Goal: Task Accomplishment & Management: Manage account settings

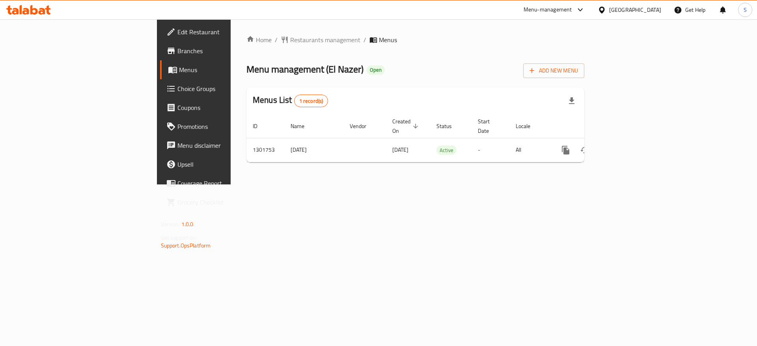
click at [451, 89] on div "Menus List 1 record(s)" at bounding box center [415, 101] width 338 height 27
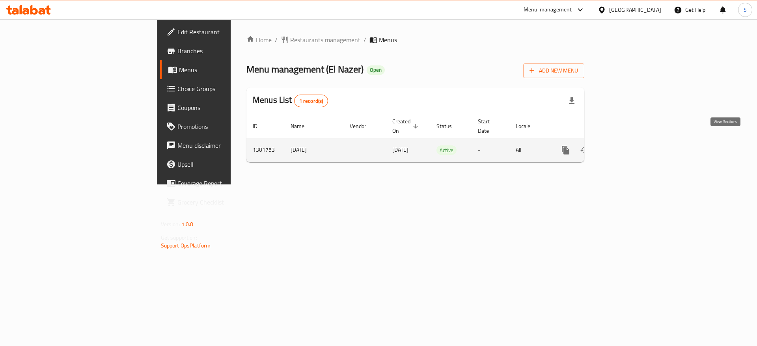
click at [632, 149] on link "enhanced table" at bounding box center [622, 150] width 19 height 19
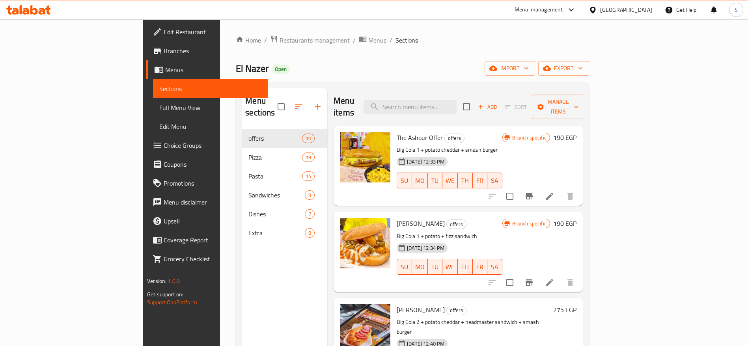
click at [367, 62] on div "El Nazer Open import export" at bounding box center [412, 68] width 353 height 15
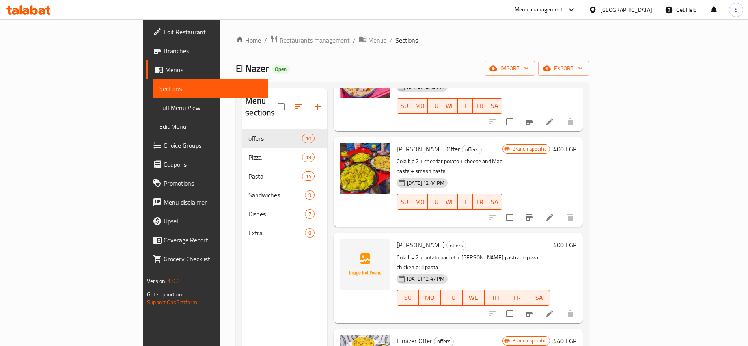
scroll to position [110, 0]
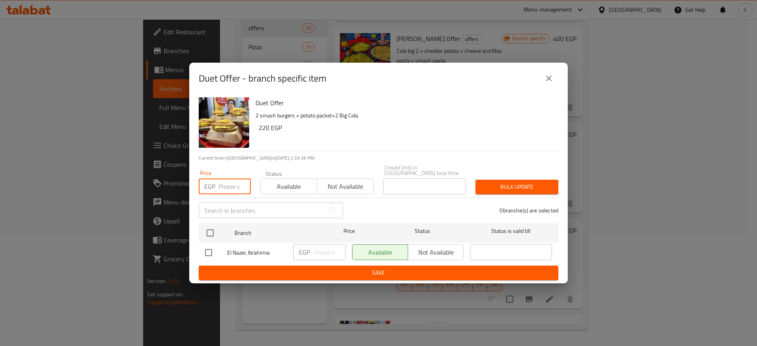
click at [230, 185] on input "number" at bounding box center [234, 187] width 32 height 16
type input "330"
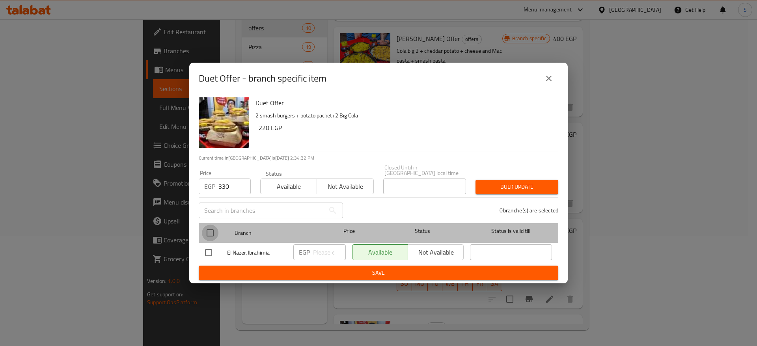
click at [212, 230] on input "checkbox" at bounding box center [210, 233] width 17 height 17
checkbox input "true"
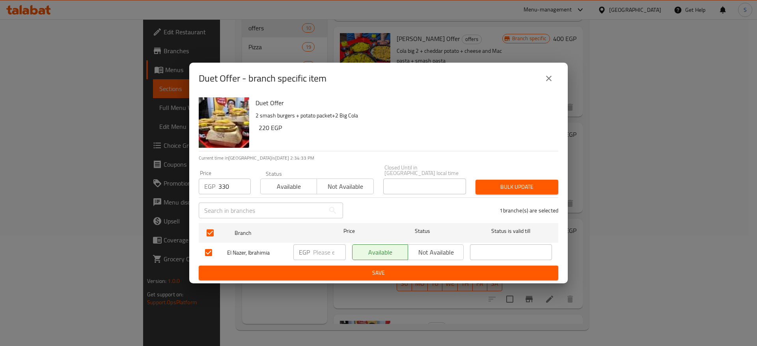
click at [525, 180] on button "Bulk update" at bounding box center [516, 187] width 83 height 15
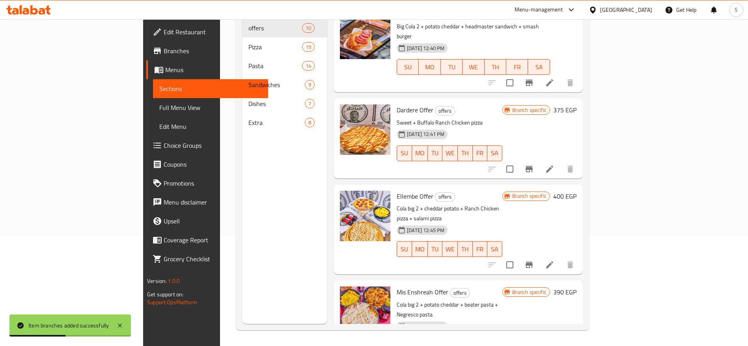
scroll to position [180, 0]
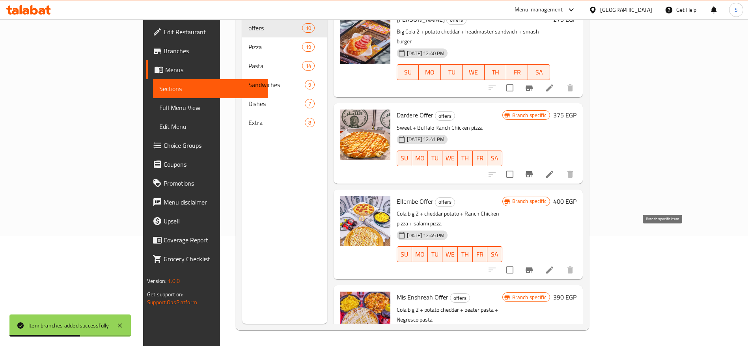
click at [534, 265] on icon "Branch-specific-item" at bounding box center [528, 269] width 9 height 9
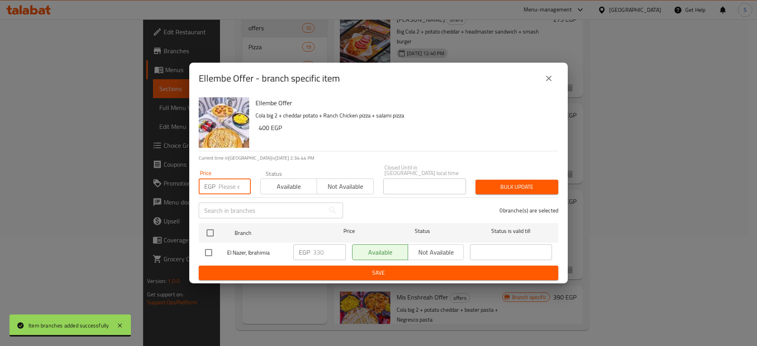
click at [234, 187] on input "number" at bounding box center [234, 187] width 32 height 16
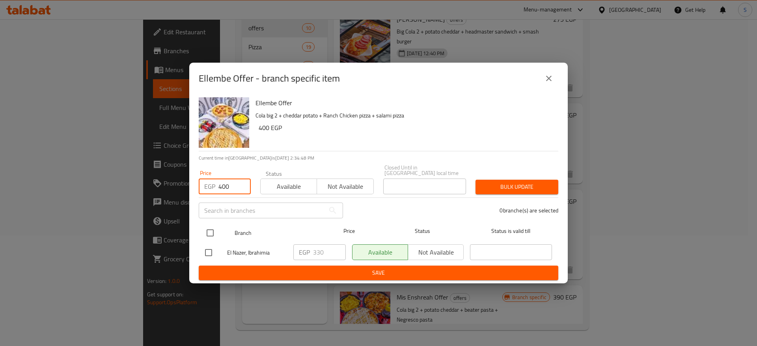
type input "400"
click at [210, 231] on input "checkbox" at bounding box center [210, 233] width 17 height 17
checkbox input "true"
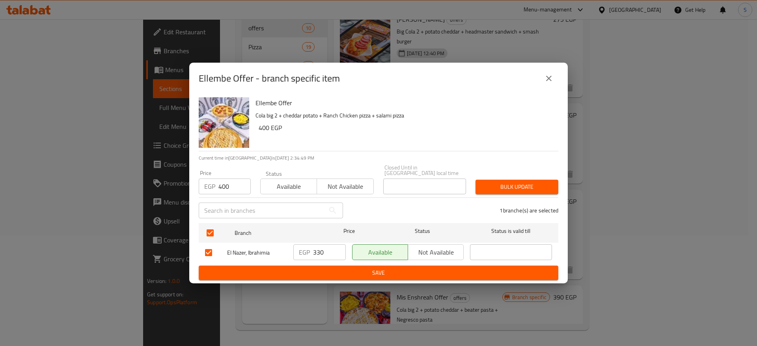
click at [533, 188] on span "Bulk update" at bounding box center [517, 187] width 70 height 10
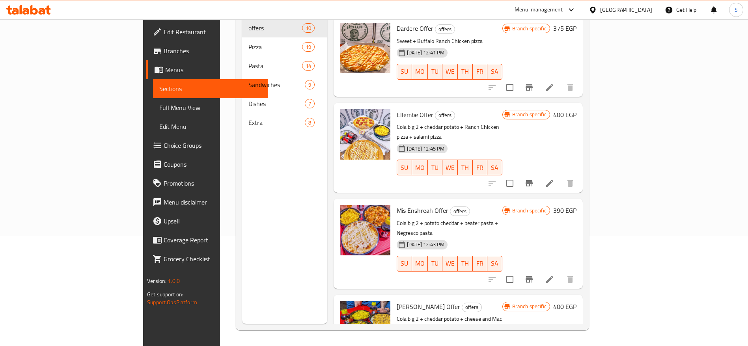
scroll to position [270, 0]
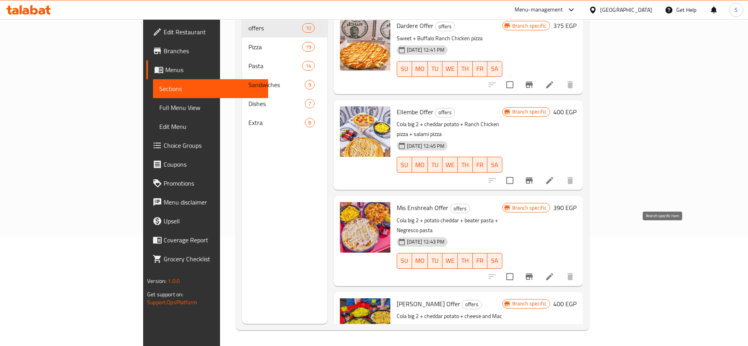
click at [534, 272] on icon "Branch-specific-item" at bounding box center [528, 276] width 9 height 9
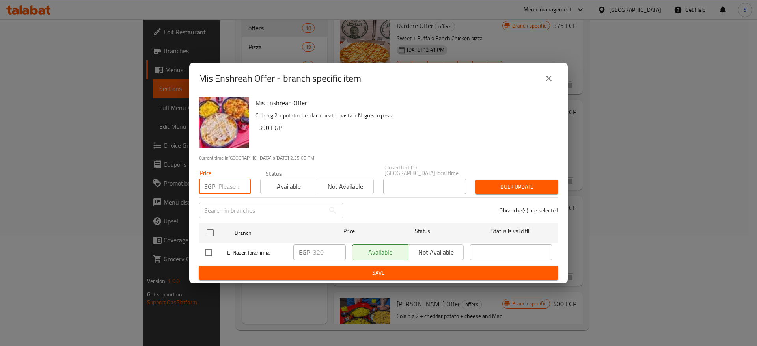
drag, startPoint x: 662, startPoint y: 237, endPoint x: 222, endPoint y: 184, distance: 443.1
click at [222, 184] on input "number" at bounding box center [234, 187] width 32 height 16
type input "400"
click at [214, 231] on input "checkbox" at bounding box center [210, 233] width 17 height 17
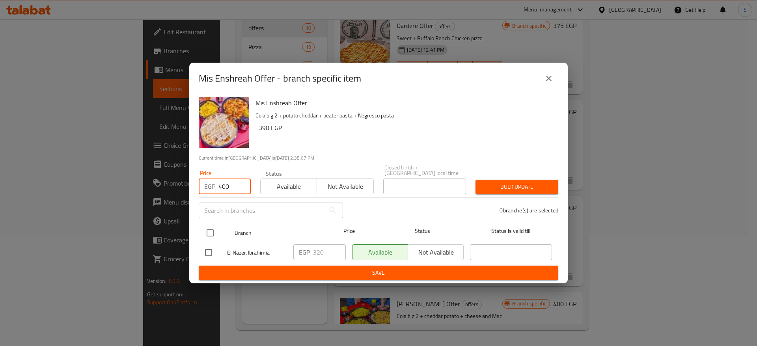
checkbox input "true"
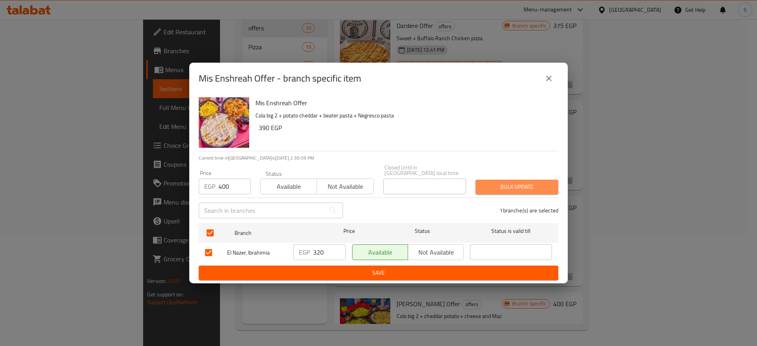
click at [508, 182] on span "Bulk update" at bounding box center [517, 187] width 70 height 10
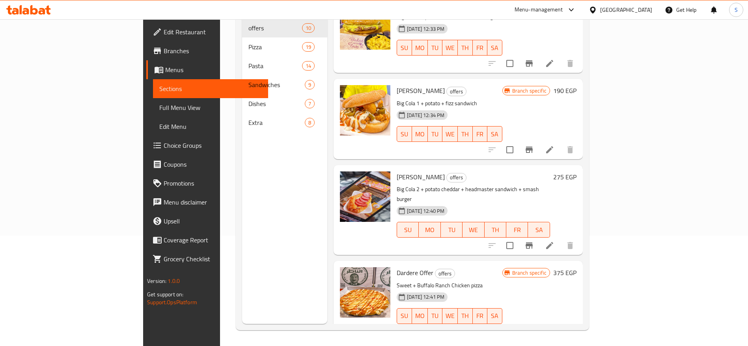
scroll to position [0, 0]
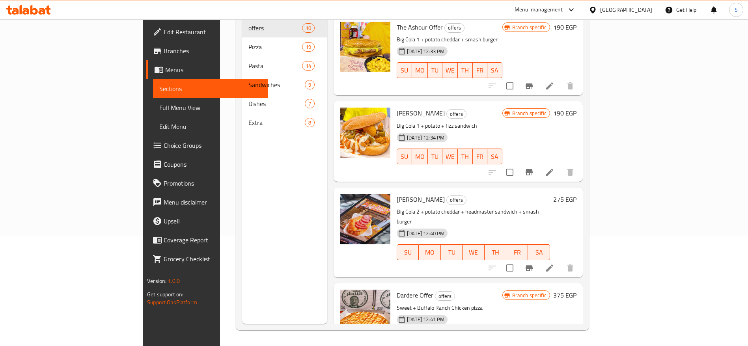
click at [534, 168] on icon "Branch-specific-item" at bounding box center [528, 172] width 9 height 9
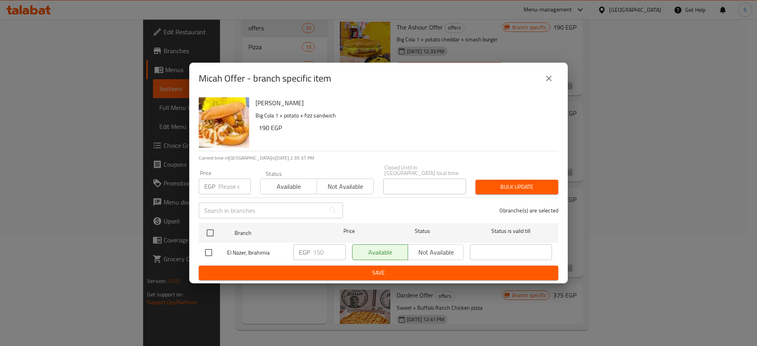
click at [222, 185] on input "number" at bounding box center [234, 187] width 32 height 16
type input "200"
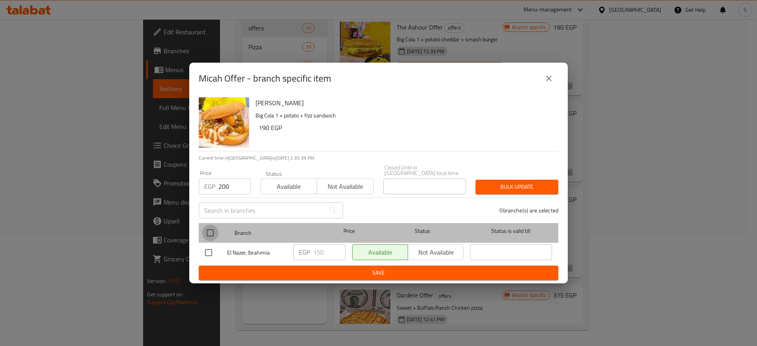
click at [207, 232] on input "checkbox" at bounding box center [210, 233] width 17 height 17
checkbox input "true"
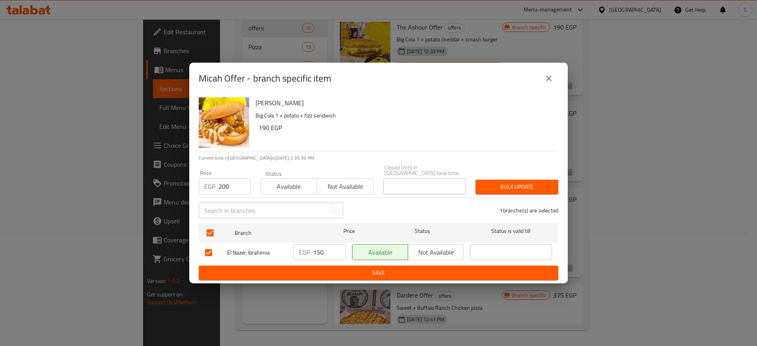
click at [538, 182] on span "Bulk update" at bounding box center [517, 187] width 70 height 10
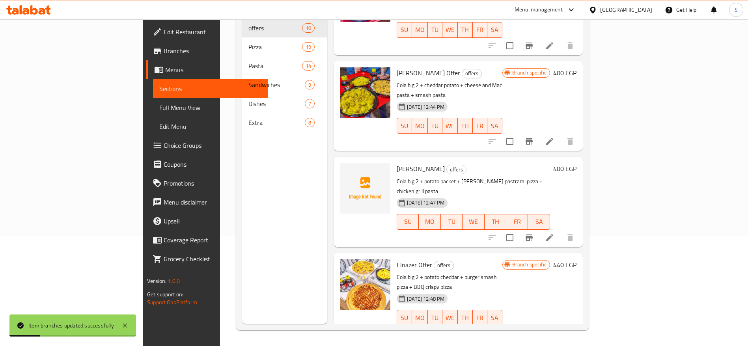
scroll to position [535, 0]
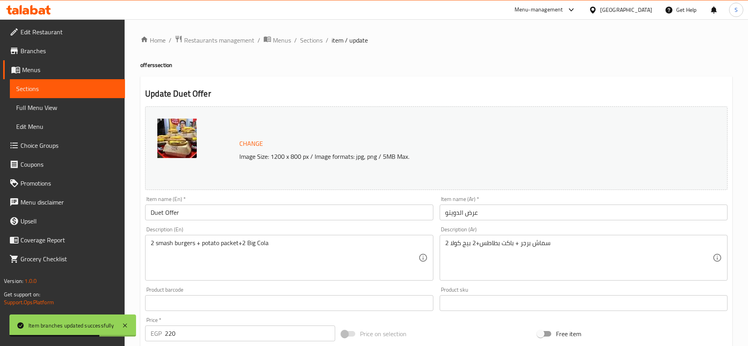
click at [160, 213] on input "Duet Offer" at bounding box center [289, 213] width 288 height 16
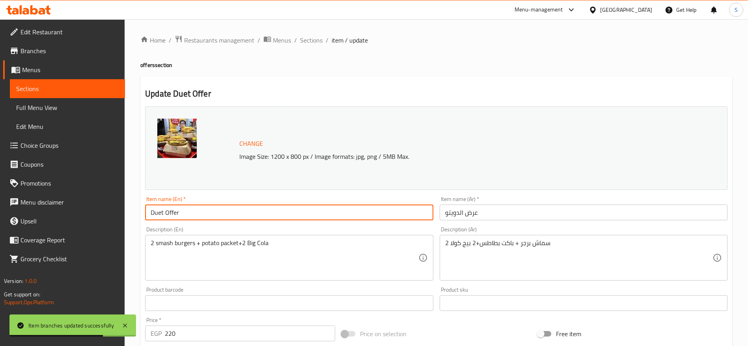
click at [160, 213] on input "Duet Offer" at bounding box center [289, 213] width 288 height 16
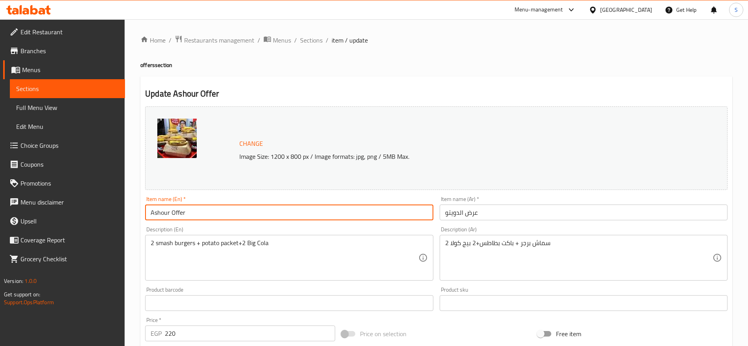
click at [153, 215] on input "Ashour Offer" at bounding box center [289, 213] width 288 height 16
type input "3ashoor Offer"
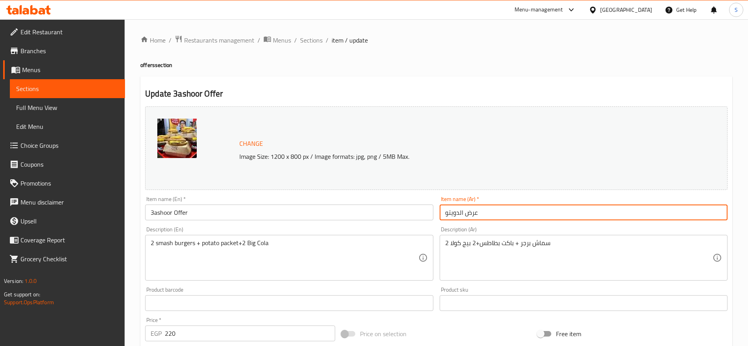
click at [458, 215] on input "عرض الدويتو" at bounding box center [584, 213] width 288 height 16
click at [455, 214] on input "عرض الدويتو" at bounding box center [584, 213] width 288 height 16
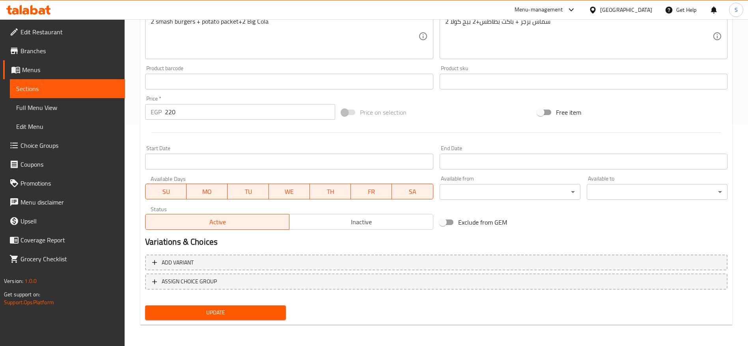
scroll to position [222, 0]
type input "عرض عاشور"
click at [249, 317] on button "Update" at bounding box center [215, 312] width 141 height 15
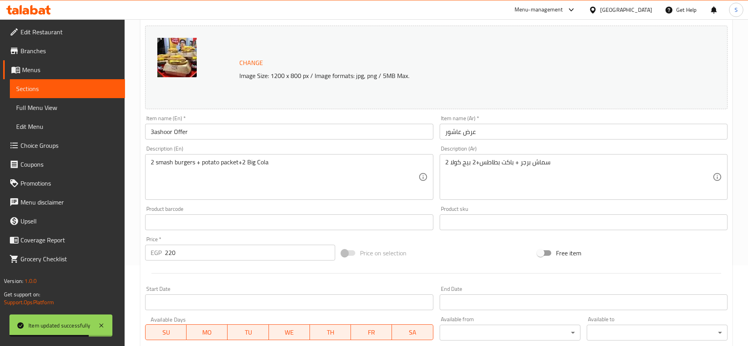
scroll to position [0, 0]
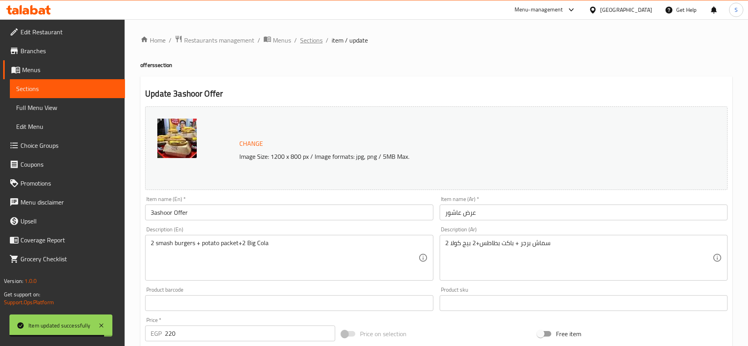
click at [313, 41] on span "Sections" at bounding box center [311, 39] width 22 height 9
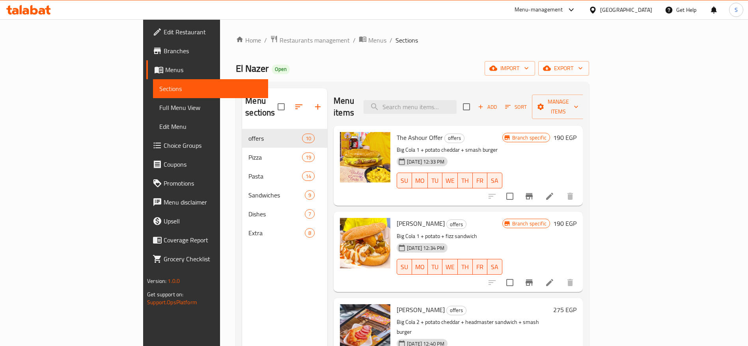
click at [395, 45] on span "Sections" at bounding box center [406, 39] width 22 height 9
click at [317, 63] on div "El Nazer Open import export" at bounding box center [412, 68] width 353 height 15
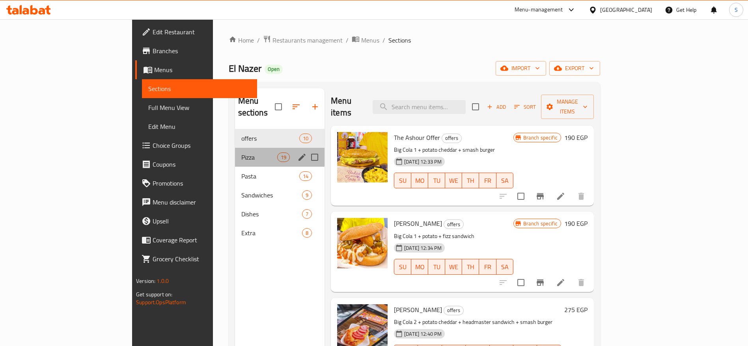
click at [236, 148] on div "Pizza 19" at bounding box center [280, 157] width 90 height 19
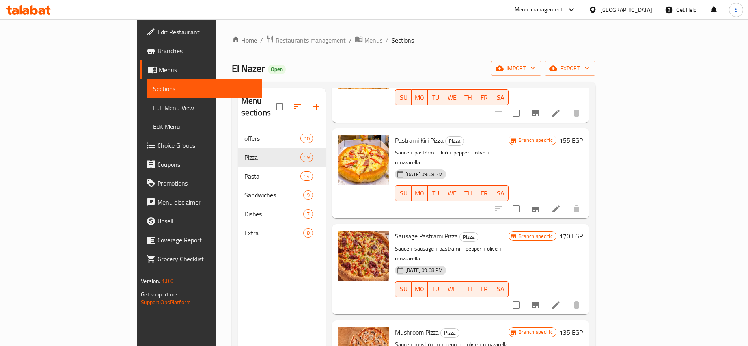
click at [373, 61] on div "El Nazer Open import export" at bounding box center [413, 68] width 363 height 15
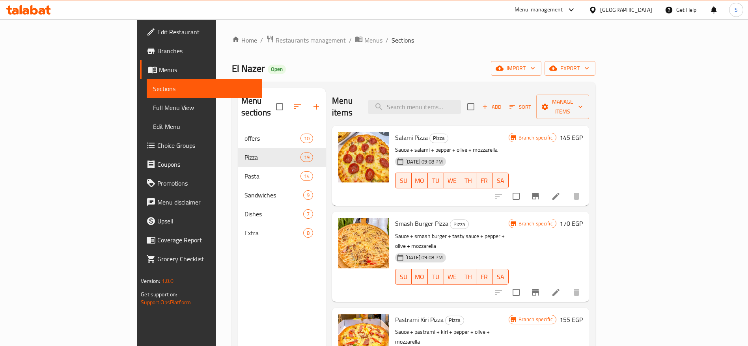
click at [463, 61] on div "El Nazer Open import export" at bounding box center [413, 68] width 363 height 15
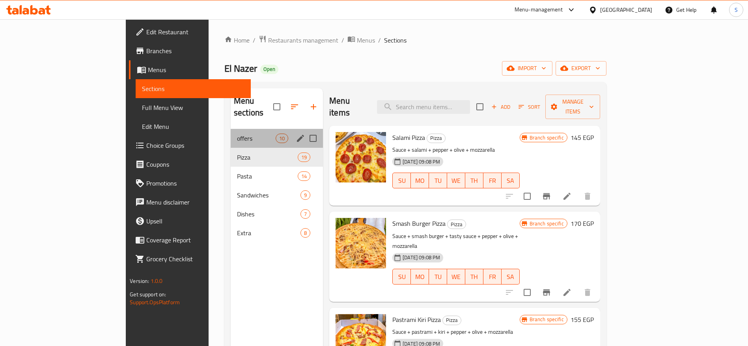
click at [231, 132] on div "offers 10" at bounding box center [277, 138] width 92 height 19
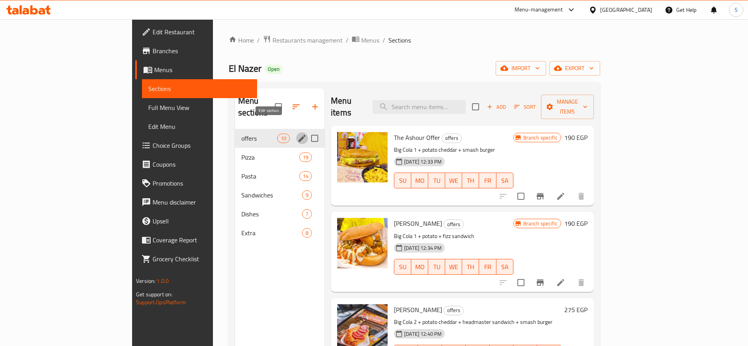
click at [297, 134] on icon "edit" at bounding box center [301, 138] width 9 height 9
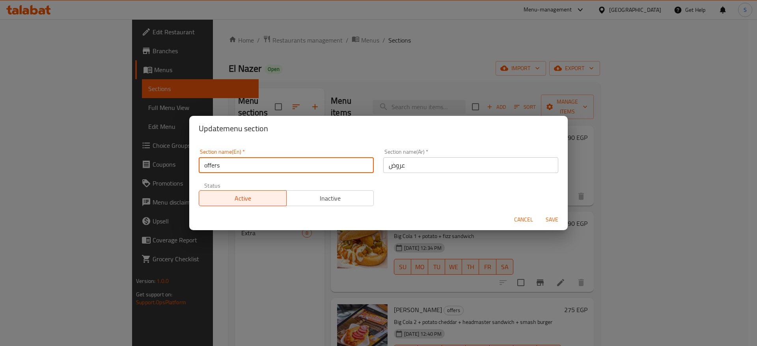
click at [207, 168] on input "offers" at bounding box center [286, 165] width 175 height 16
type input "Offers"
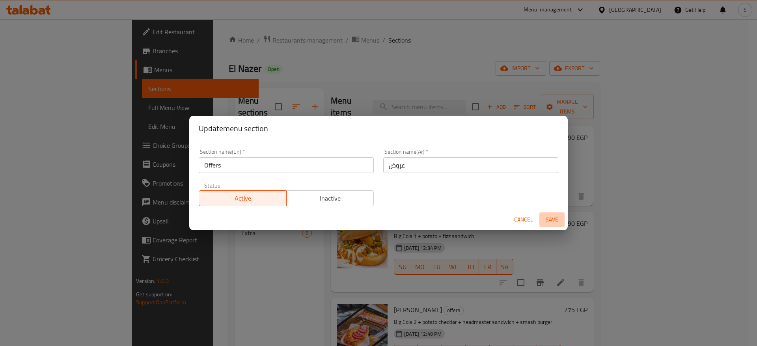
click at [551, 220] on span "Save" at bounding box center [551, 220] width 19 height 10
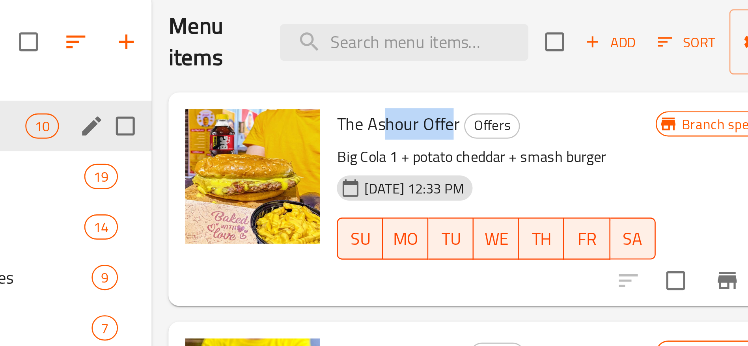
drag, startPoint x: 378, startPoint y: 127, endPoint x: 403, endPoint y: 126, distance: 24.9
click at [403, 132] on span "The Ashour Offer" at bounding box center [417, 138] width 46 height 12
click at [406, 145] on p "Big Cola 1 + potato cheddar + smash burger" at bounding box center [453, 150] width 119 height 10
click at [409, 145] on p "Big Cola 1 + potato cheddar + smash burger" at bounding box center [453, 150] width 119 height 10
click at [436, 145] on p "Big Cola 1 + potato cheddar + smash burger" at bounding box center [453, 150] width 119 height 10
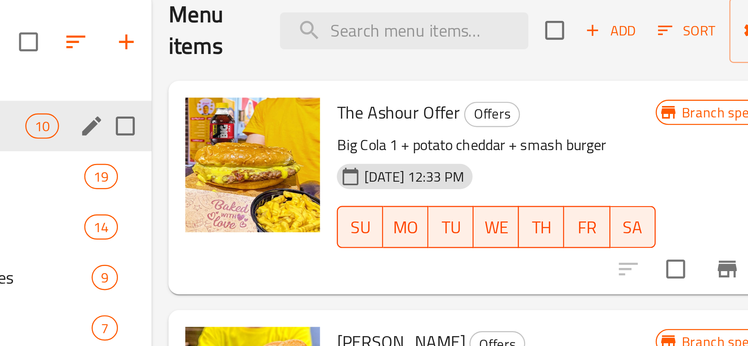
scroll to position [5, 0]
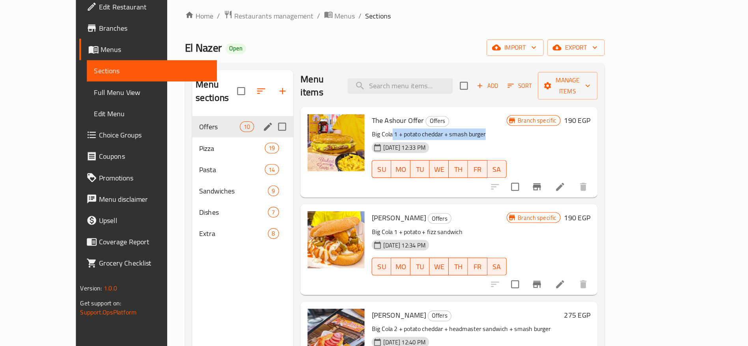
drag, startPoint x: 462, startPoint y: 133, endPoint x: 378, endPoint y: 132, distance: 83.6
click at [394, 140] on p "Big Cola 1 + potato cheddar + smash burger" at bounding box center [453, 145] width 119 height 10
click at [432, 127] on h6 "The Ashour Offer Offers" at bounding box center [453, 132] width 119 height 11
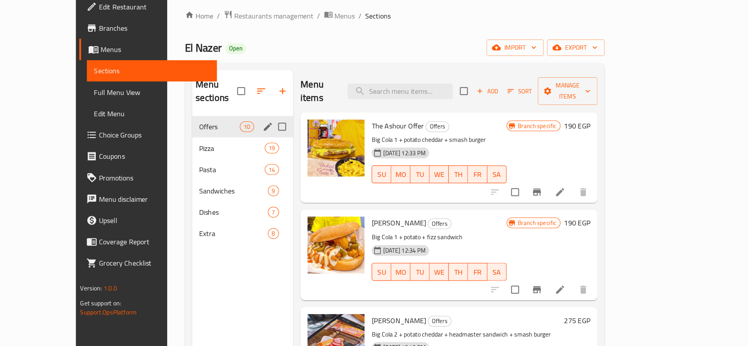
click at [549, 187] on button "Branch-specific-item" at bounding box center [540, 196] width 19 height 19
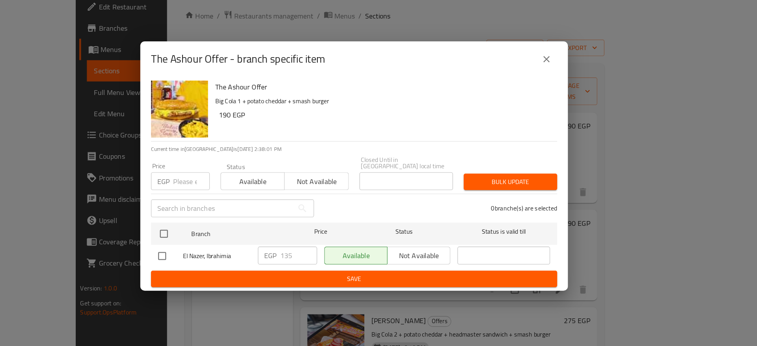
click at [422, 251] on div "Available Not available" at bounding box center [408, 252] width 112 height 16
click at [442, 246] on div "Available Not available" at bounding box center [408, 252] width 112 height 16
click at [207, 247] on input "checkbox" at bounding box center [208, 252] width 17 height 17
checkbox input "true"
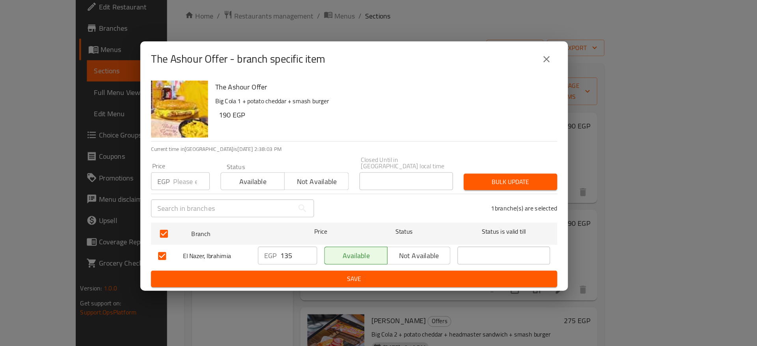
click at [431, 248] on span "Not available" at bounding box center [435, 252] width 49 height 11
click at [454, 274] on span "Save" at bounding box center [378, 273] width 347 height 10
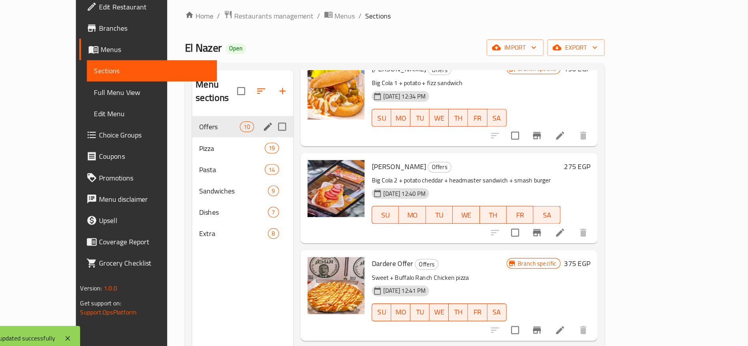
scroll to position [157, 0]
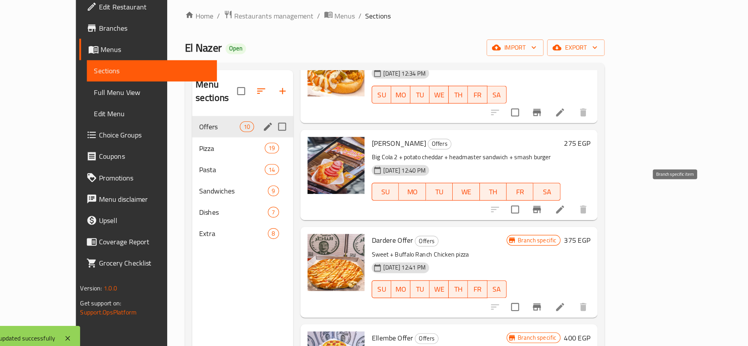
click at [545, 207] on icon "Branch-specific-item" at bounding box center [539, 211] width 9 height 9
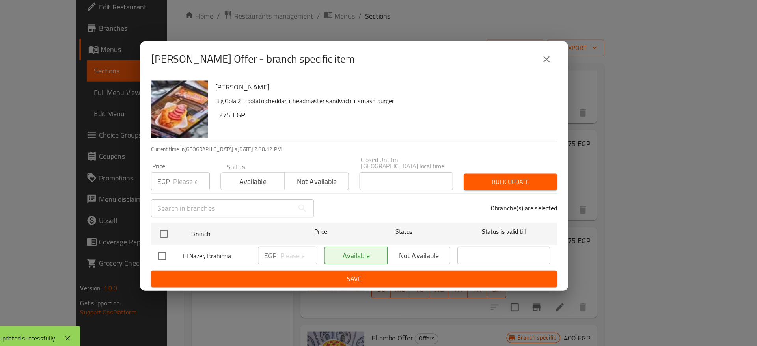
click at [207, 251] on input "checkbox" at bounding box center [208, 252] width 17 height 17
checkbox input "true"
click at [430, 248] on span "Not available" at bounding box center [435, 252] width 49 height 11
click at [456, 268] on span "Save" at bounding box center [378, 273] width 347 height 10
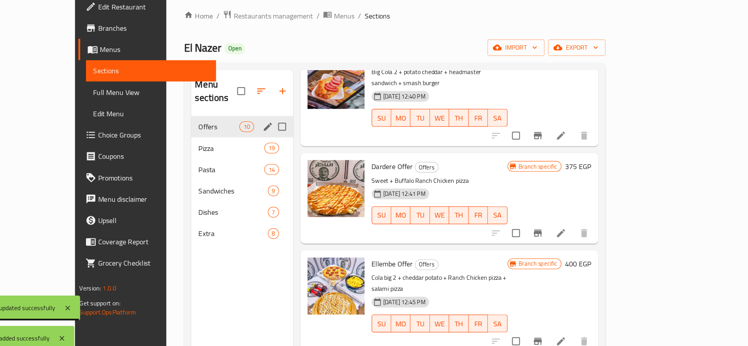
scroll to position [244, 0]
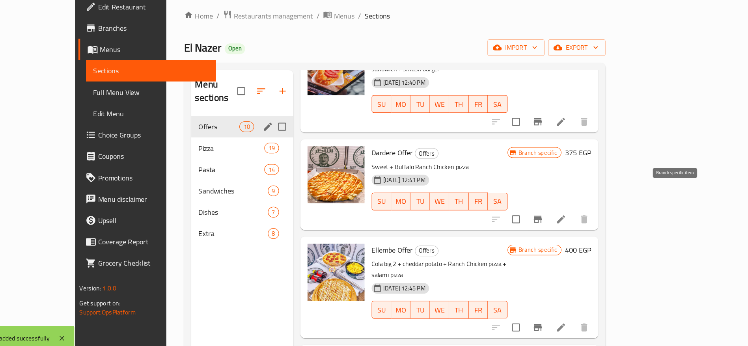
click at [546, 216] on icon "Branch-specific-item" at bounding box center [540, 220] width 9 height 9
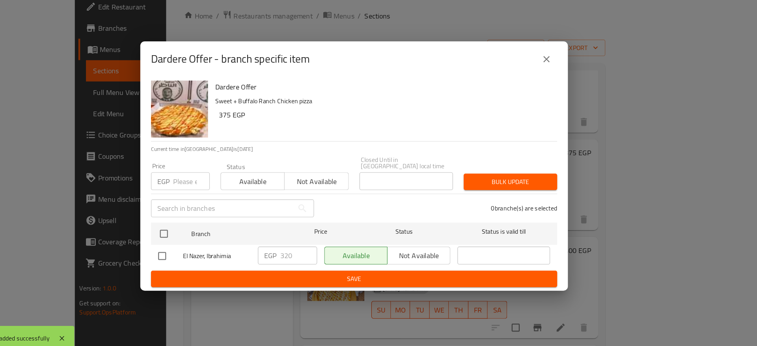
click at [208, 246] on input "checkbox" at bounding box center [208, 252] width 17 height 17
checkbox input "true"
click at [420, 249] on span "Not available" at bounding box center [435, 252] width 49 height 11
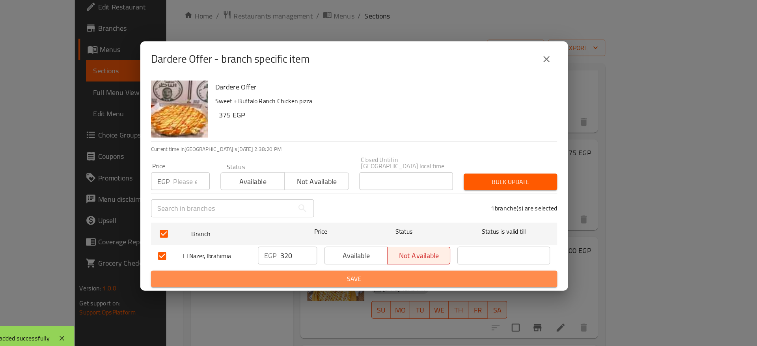
click at [413, 273] on span "Save" at bounding box center [378, 273] width 347 height 10
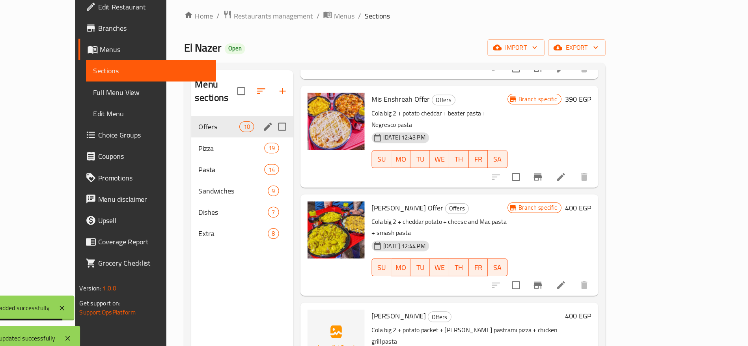
scroll to position [488, 0]
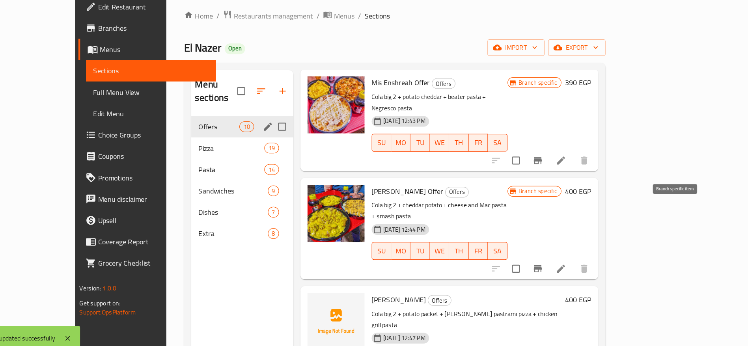
click at [544, 261] on icon "Branch-specific-item" at bounding box center [540, 264] width 7 height 6
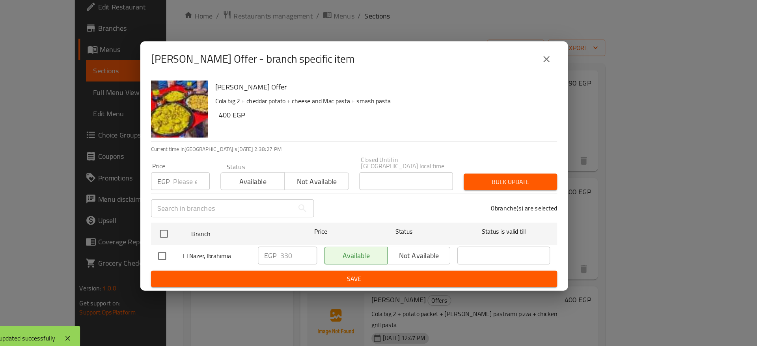
click at [208, 246] on input "checkbox" at bounding box center [208, 252] width 17 height 17
checkbox input "true"
click at [427, 247] on span "Not available" at bounding box center [435, 252] width 49 height 11
click at [421, 268] on span "Save" at bounding box center [378, 273] width 347 height 10
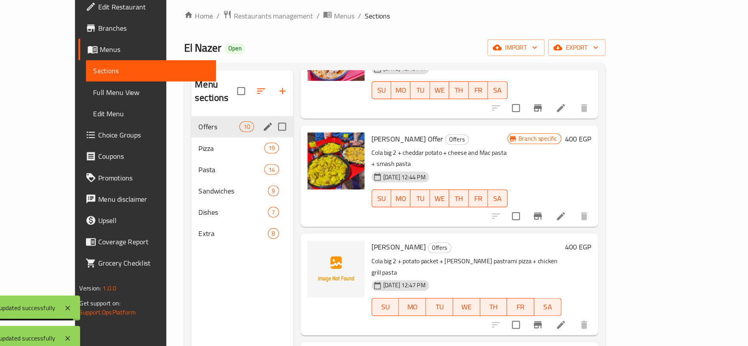
scroll to position [4, 0]
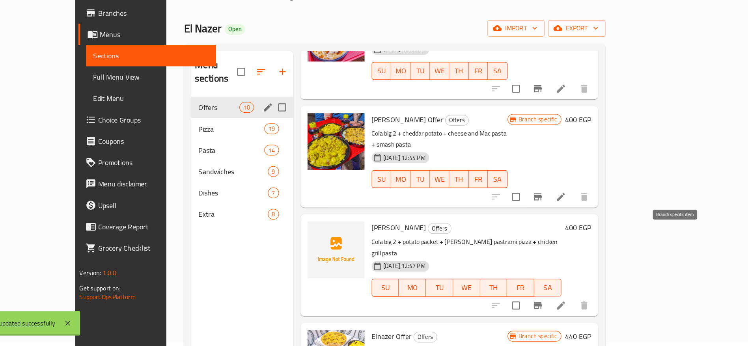
click at [546, 305] on icon "Branch-specific-item" at bounding box center [540, 309] width 9 height 9
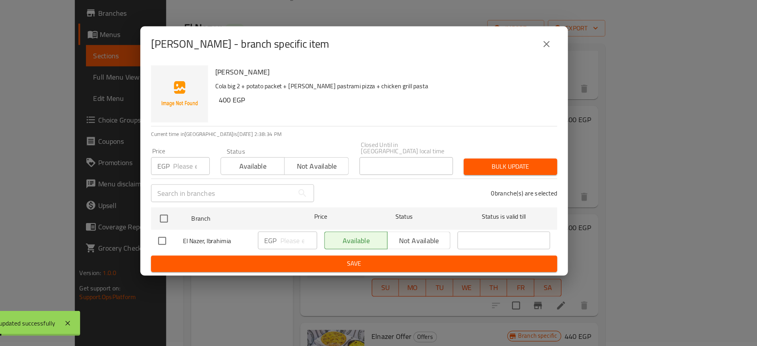
click at [211, 250] on input "checkbox" at bounding box center [208, 252] width 17 height 17
checkbox input "true"
click at [420, 250] on span "Not available" at bounding box center [435, 252] width 49 height 11
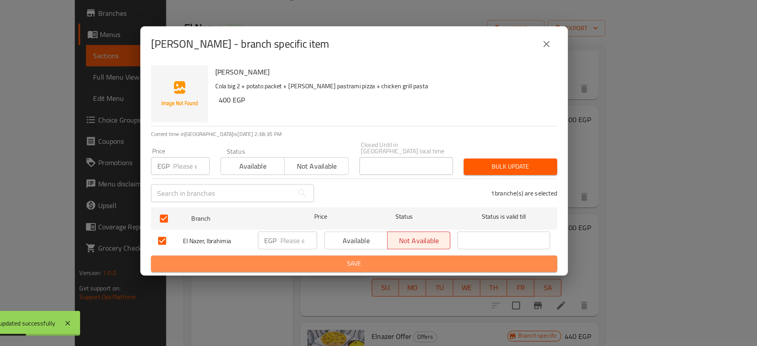
click at [419, 269] on span "Save" at bounding box center [378, 273] width 347 height 10
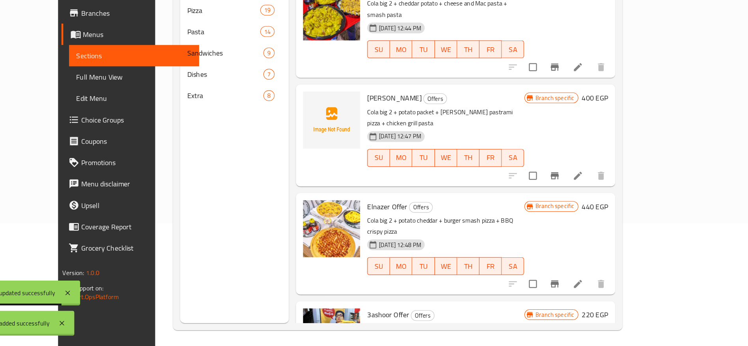
scroll to position [110, 0]
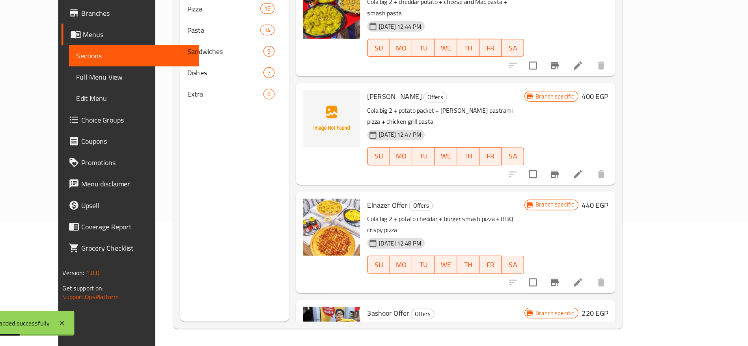
click at [559, 286] on icon "Branch-specific-item" at bounding box center [555, 289] width 7 height 6
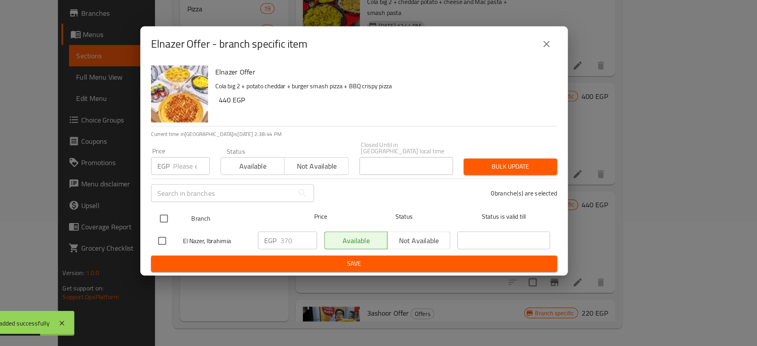
click at [207, 227] on input "checkbox" at bounding box center [210, 233] width 17 height 17
checkbox input "true"
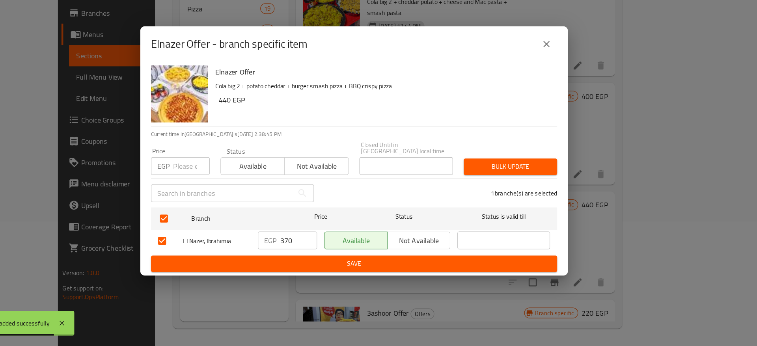
click at [427, 248] on span "Not available" at bounding box center [435, 252] width 49 height 11
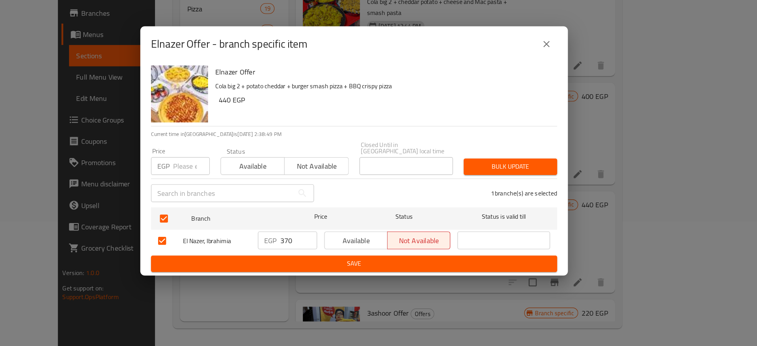
click at [444, 268] on span "Save" at bounding box center [378, 273] width 347 height 10
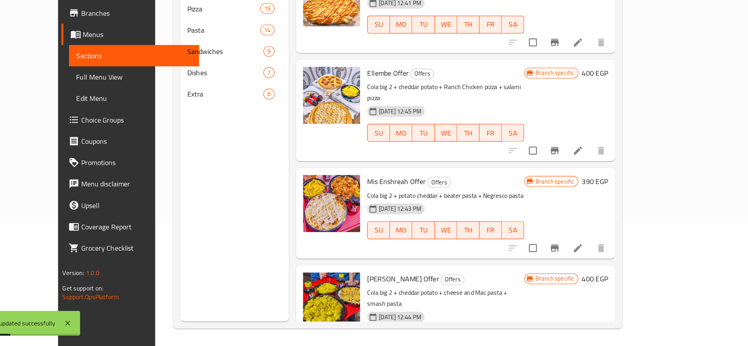
scroll to position [273, 0]
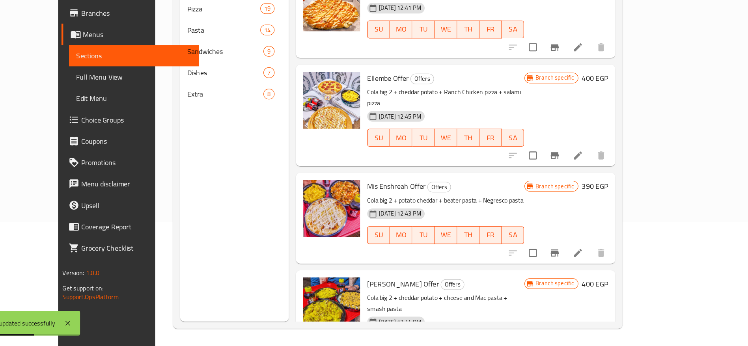
click at [581, 259] on icon at bounding box center [576, 263] width 9 height 9
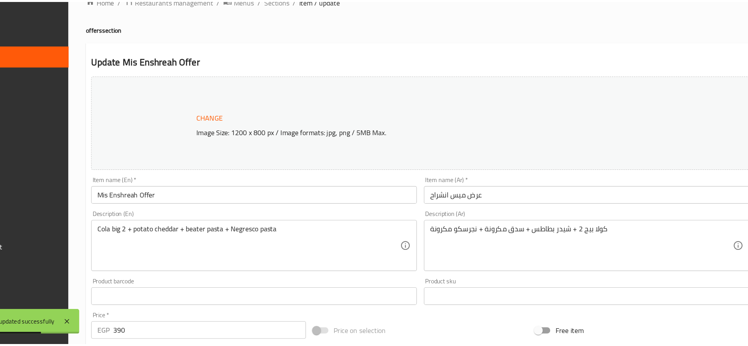
scroll to position [110, 0]
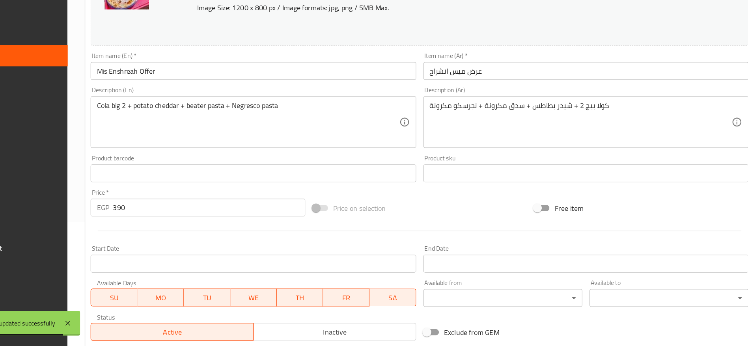
click at [158, 104] on input "Mis Enshreah Offer" at bounding box center [289, 102] width 288 height 16
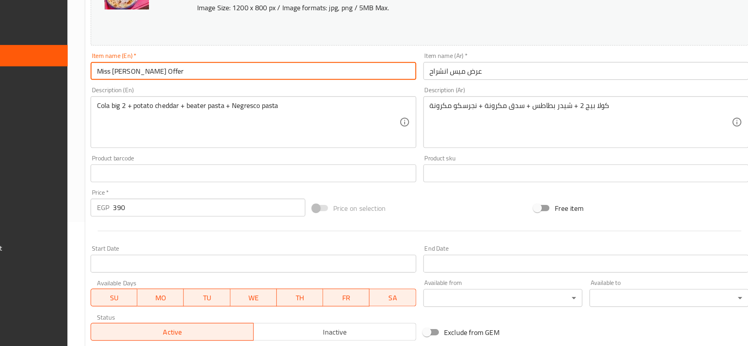
click at [184, 102] on input "Miss [PERSON_NAME] Offer" at bounding box center [289, 102] width 288 height 16
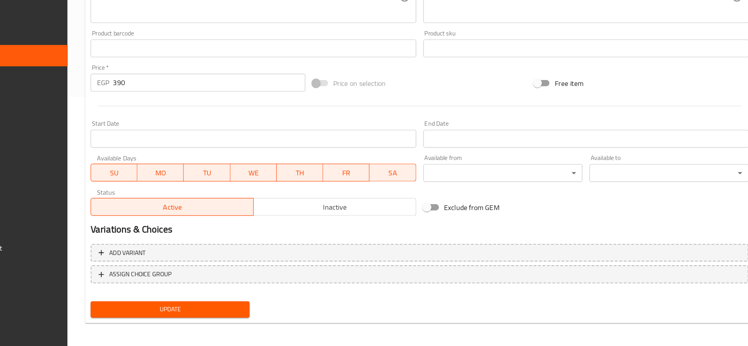
scroll to position [222, 0]
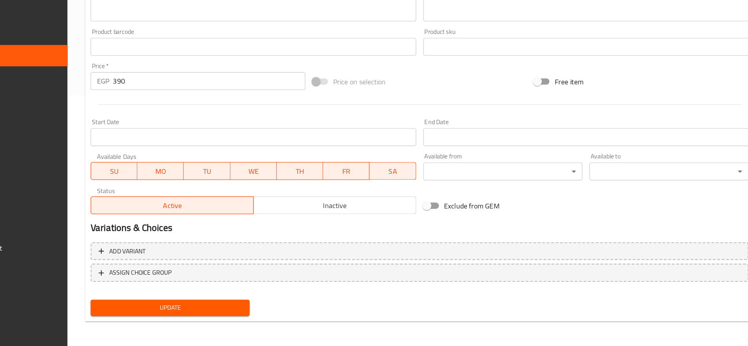
type input "Miss Ensherah Offer"
click at [252, 319] on div "Update" at bounding box center [215, 312] width 147 height 21
click at [253, 317] on span "Update" at bounding box center [215, 312] width 128 height 10
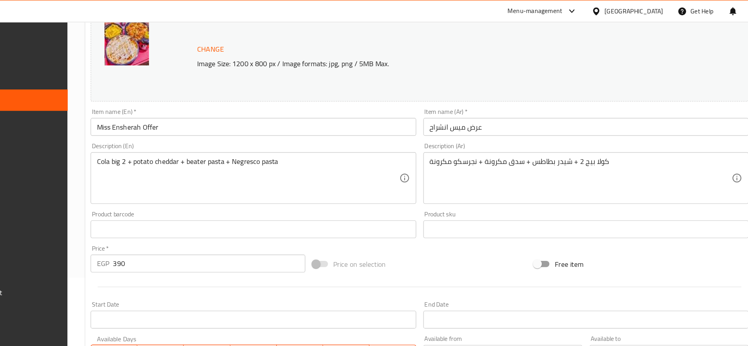
scroll to position [0, 0]
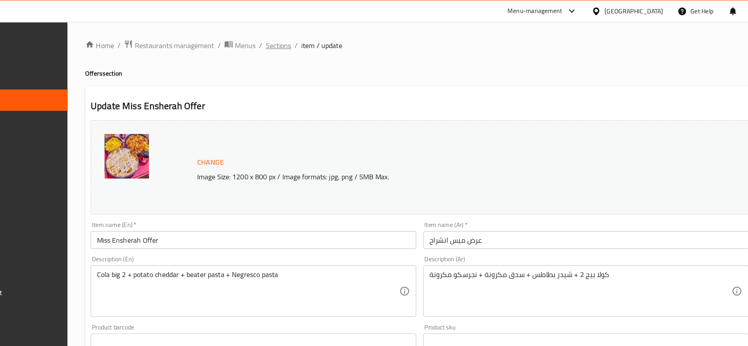
click at [314, 44] on span "Sections" at bounding box center [311, 39] width 22 height 9
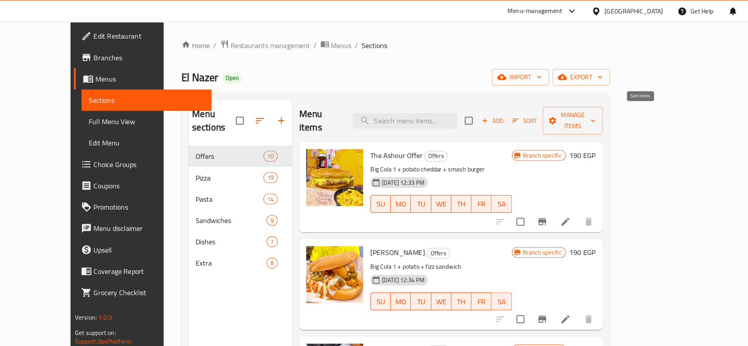
click at [525, 103] on icon "button" at bounding box center [521, 106] width 7 height 7
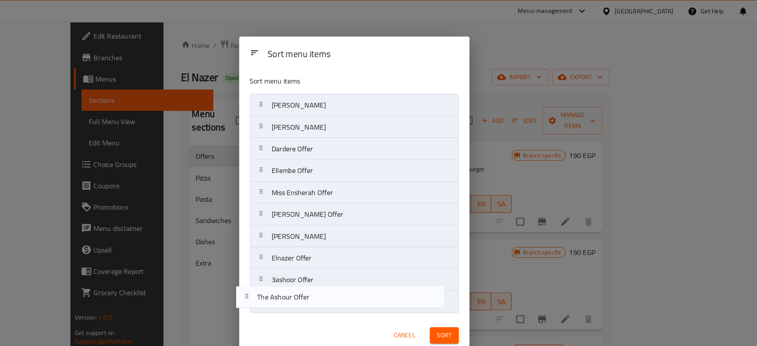
drag, startPoint x: 348, startPoint y: 97, endPoint x: 337, endPoint y: 275, distance: 177.7
click at [337, 275] on nav "The Ashour Offer [PERSON_NAME] [PERSON_NAME] Offer Dardere Offer Ellembe Offer …" at bounding box center [378, 180] width 185 height 194
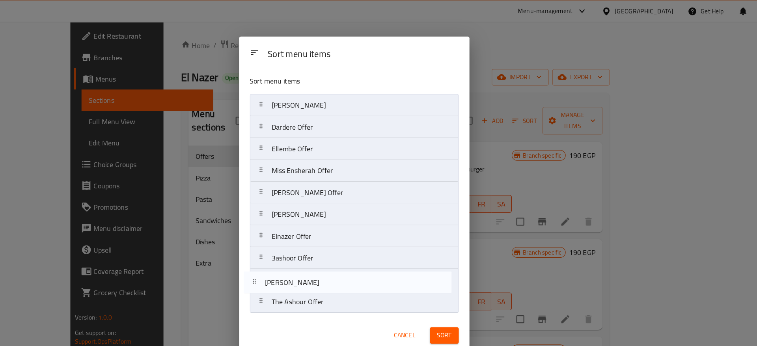
drag, startPoint x: 351, startPoint y: 112, endPoint x: 345, endPoint y: 251, distance: 139.7
click at [345, 251] on nav "[PERSON_NAME] [PERSON_NAME] Offer Dardere Offer Ellembe Offer Miss Ensherah Off…" at bounding box center [378, 180] width 185 height 194
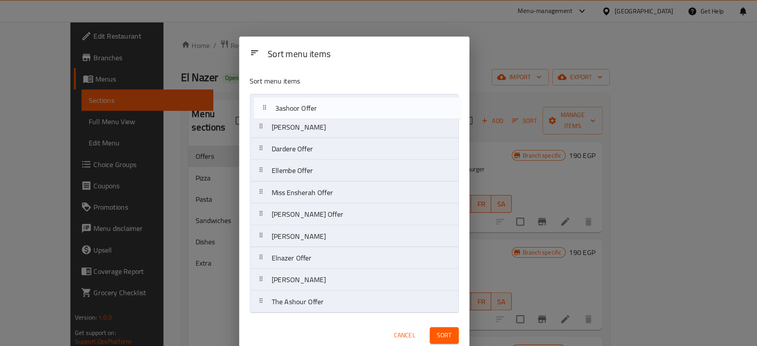
drag, startPoint x: 345, startPoint y: 228, endPoint x: 348, endPoint y: 91, distance: 137.2
click at [348, 91] on nav "Micah Offer Dardere Offer [PERSON_NAME] Offer Miss [PERSON_NAME] Offer [PERSON_…" at bounding box center [378, 180] width 185 height 194
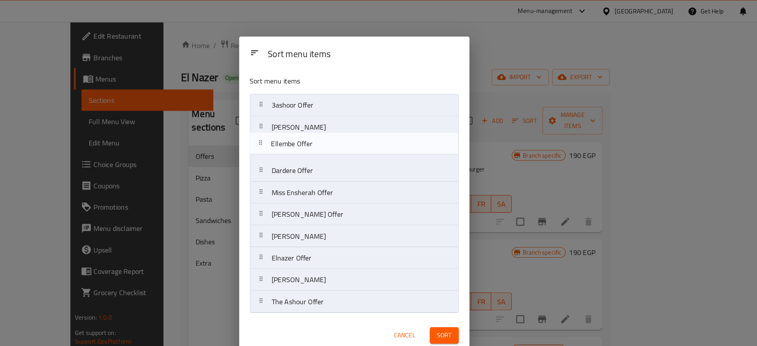
drag, startPoint x: 343, startPoint y: 153, endPoint x: 343, endPoint y: 125, distance: 28.4
click at [343, 125] on nav "3ashoor Offer [PERSON_NAME] Offer Dardere Offer Ellembe Offer Miss Ensherah Off…" at bounding box center [378, 180] width 185 height 194
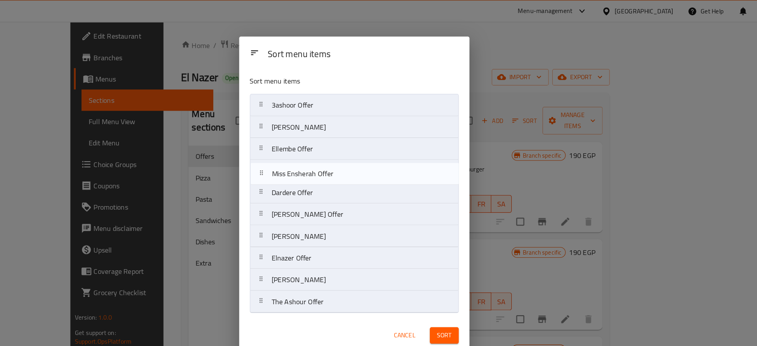
drag, startPoint x: 346, startPoint y: 173, endPoint x: 347, endPoint y: 154, distance: 19.4
click at [347, 153] on nav "3ashoor Offer [PERSON_NAME] Offer Ellembe Offer Dardere Offer Miss Ensherah Off…" at bounding box center [378, 180] width 185 height 194
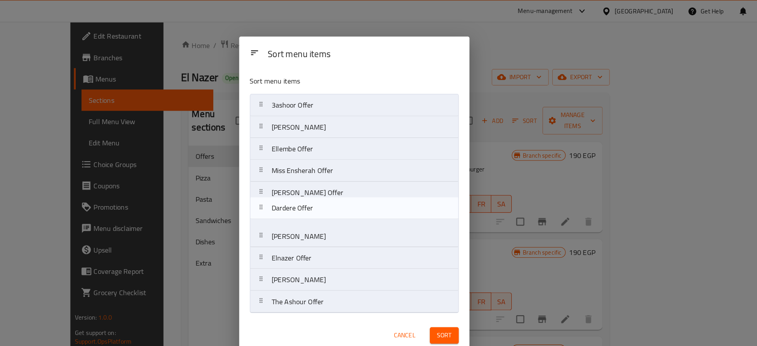
drag, startPoint x: 346, startPoint y: 171, endPoint x: 347, endPoint y: 190, distance: 18.1
click at [347, 190] on nav "3ashoor Offer [PERSON_NAME] Ellembe Offer Miss Ensherah Offer Dardere Offer [PE…" at bounding box center [378, 180] width 185 height 194
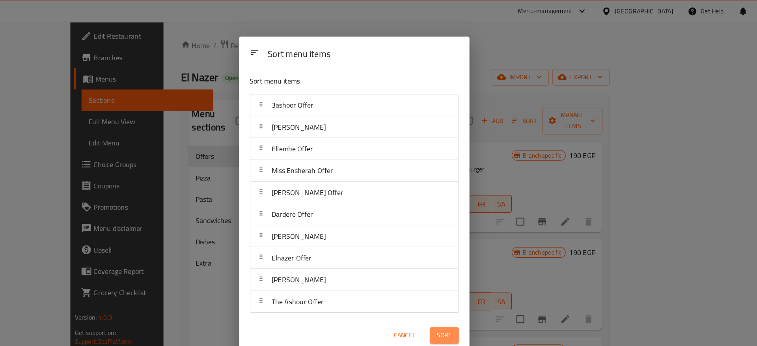
click at [456, 293] on span "Sort" at bounding box center [458, 297] width 13 height 10
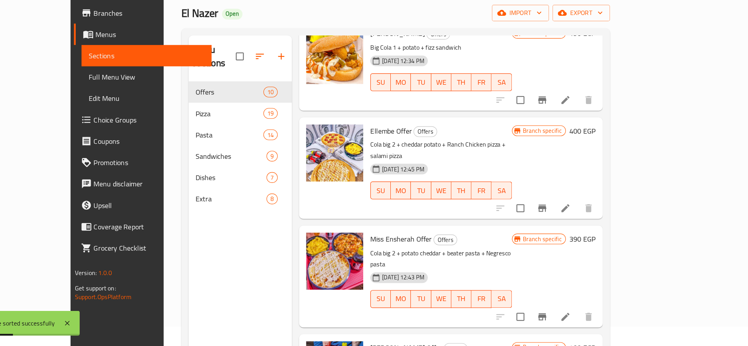
scroll to position [140, 0]
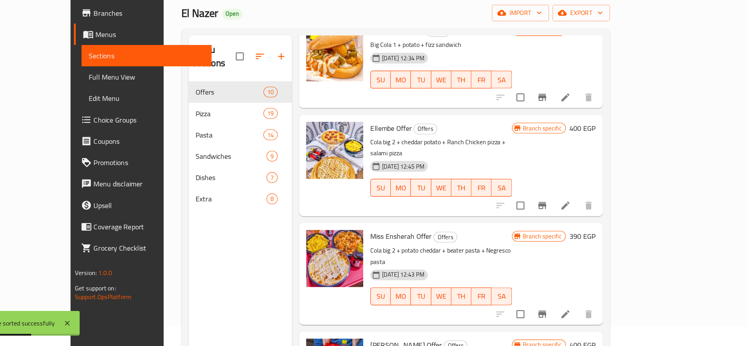
click at [576, 214] on li at bounding box center [565, 221] width 22 height 14
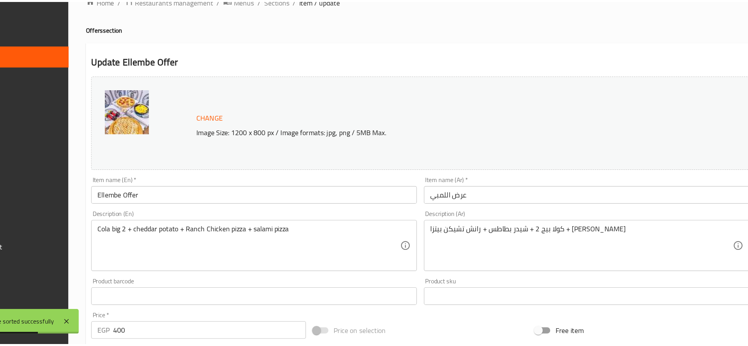
scroll to position [17, 0]
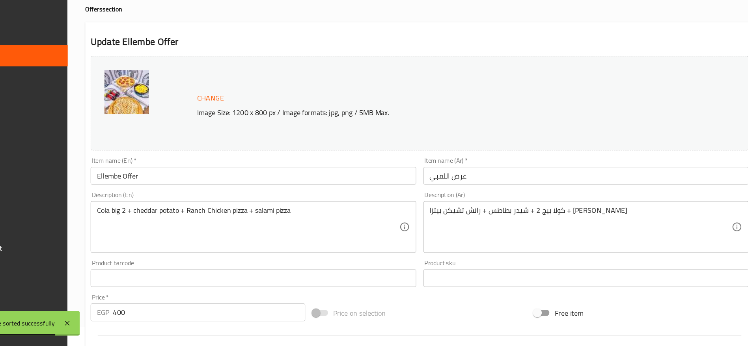
click at [159, 196] on input "Ellembe Offer" at bounding box center [289, 195] width 288 height 16
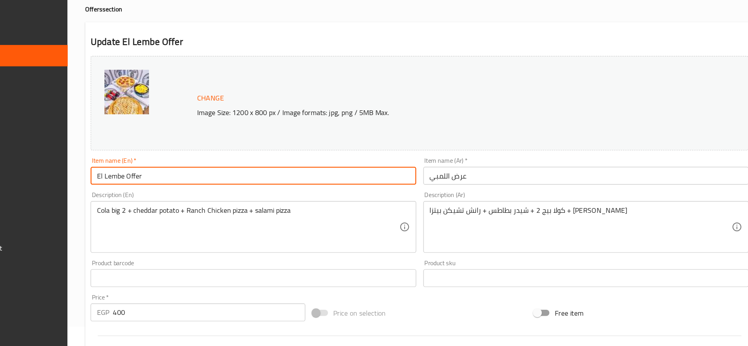
click at [173, 199] on input "El Lembe Offer" at bounding box center [289, 195] width 288 height 16
type input "El Lemby Offer"
click at [307, 82] on div "Update El Lemby Offer Change Image Size: 1200 x 800 px / Image formats: jpg, pn…" at bounding box center [436, 294] width 592 height 470
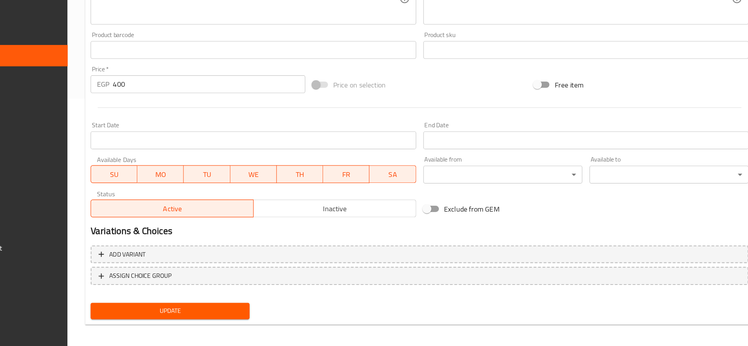
scroll to position [222, 0]
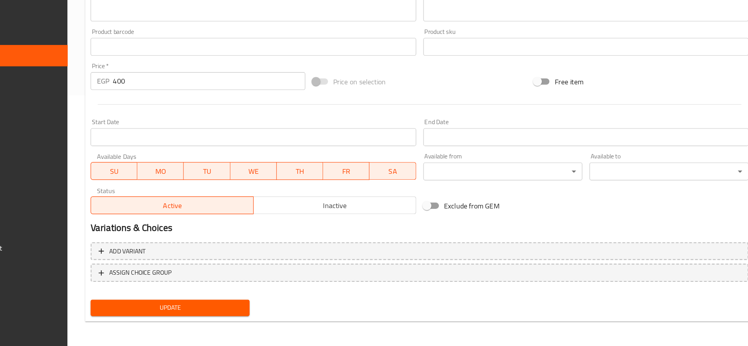
click at [243, 313] on span "Update" at bounding box center [215, 312] width 128 height 10
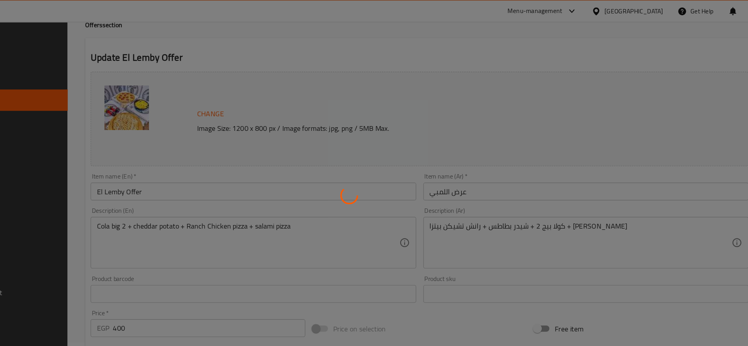
scroll to position [0, 0]
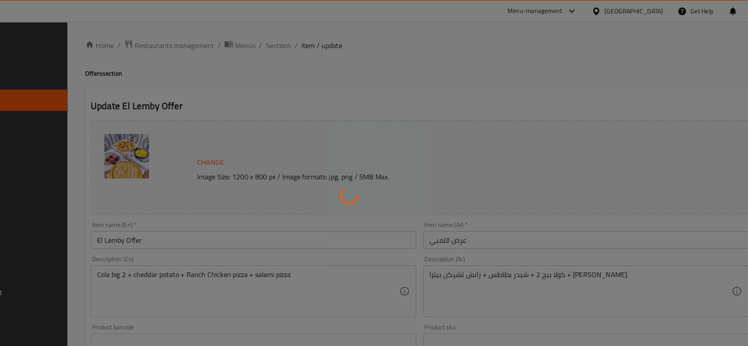
click at [355, 38] on div at bounding box center [374, 173] width 748 height 346
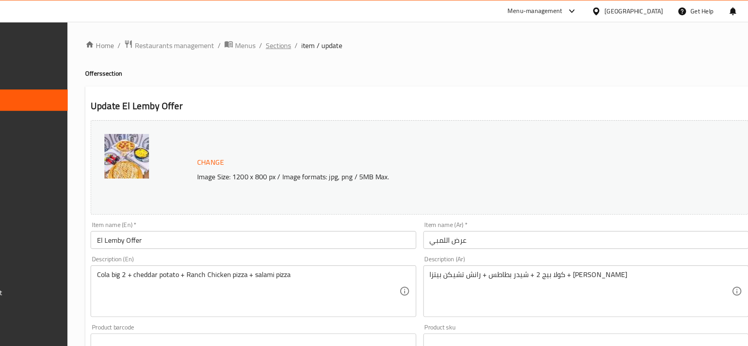
click at [312, 39] on span "Sections" at bounding box center [311, 39] width 22 height 9
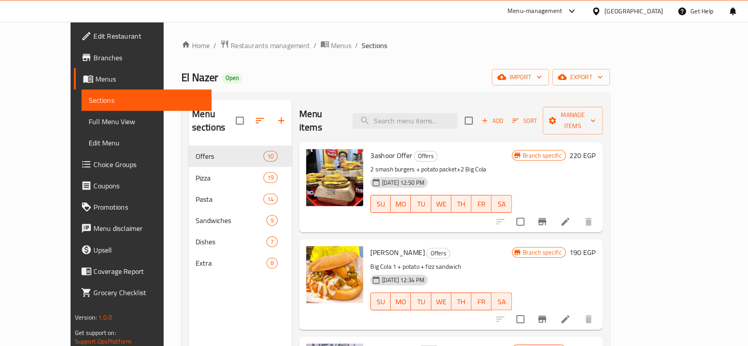
click at [335, 11] on div "Menu-management [GEOGRAPHIC_DATA] Get Help S" at bounding box center [374, 9] width 748 height 19
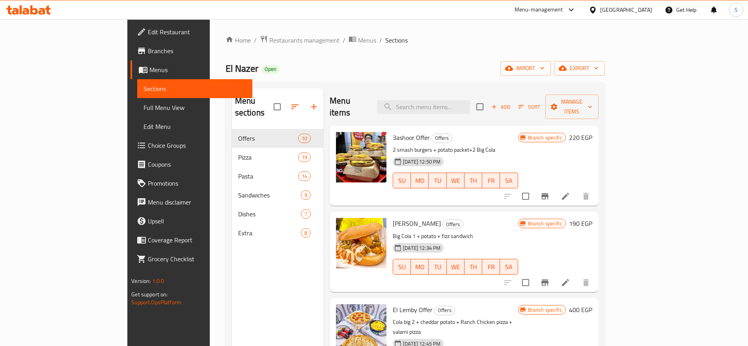
click at [563, 7] on div "Menu-management" at bounding box center [538, 9] width 48 height 9
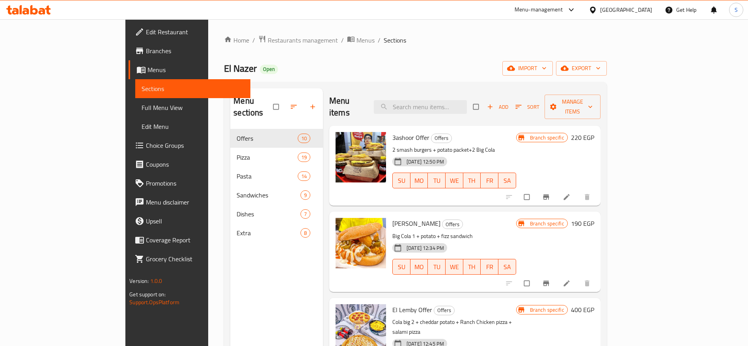
drag, startPoint x: 569, startPoint y: 7, endPoint x: 567, endPoint y: 12, distance: 4.8
click at [563, 7] on div "Menu-management" at bounding box center [538, 9] width 48 height 9
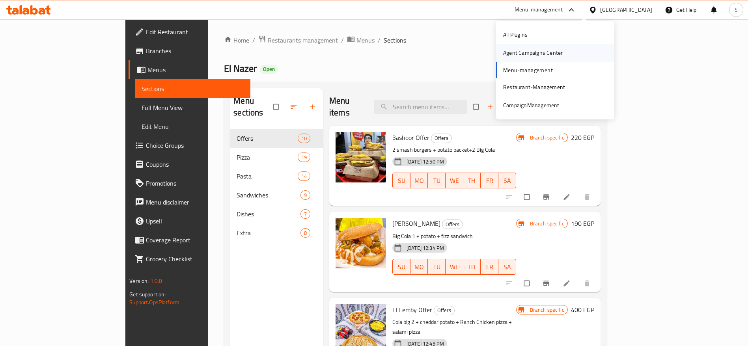
click at [549, 53] on div "Agent Campaigns Center" at bounding box center [533, 52] width 60 height 9
